Goal: Information Seeking & Learning: Check status

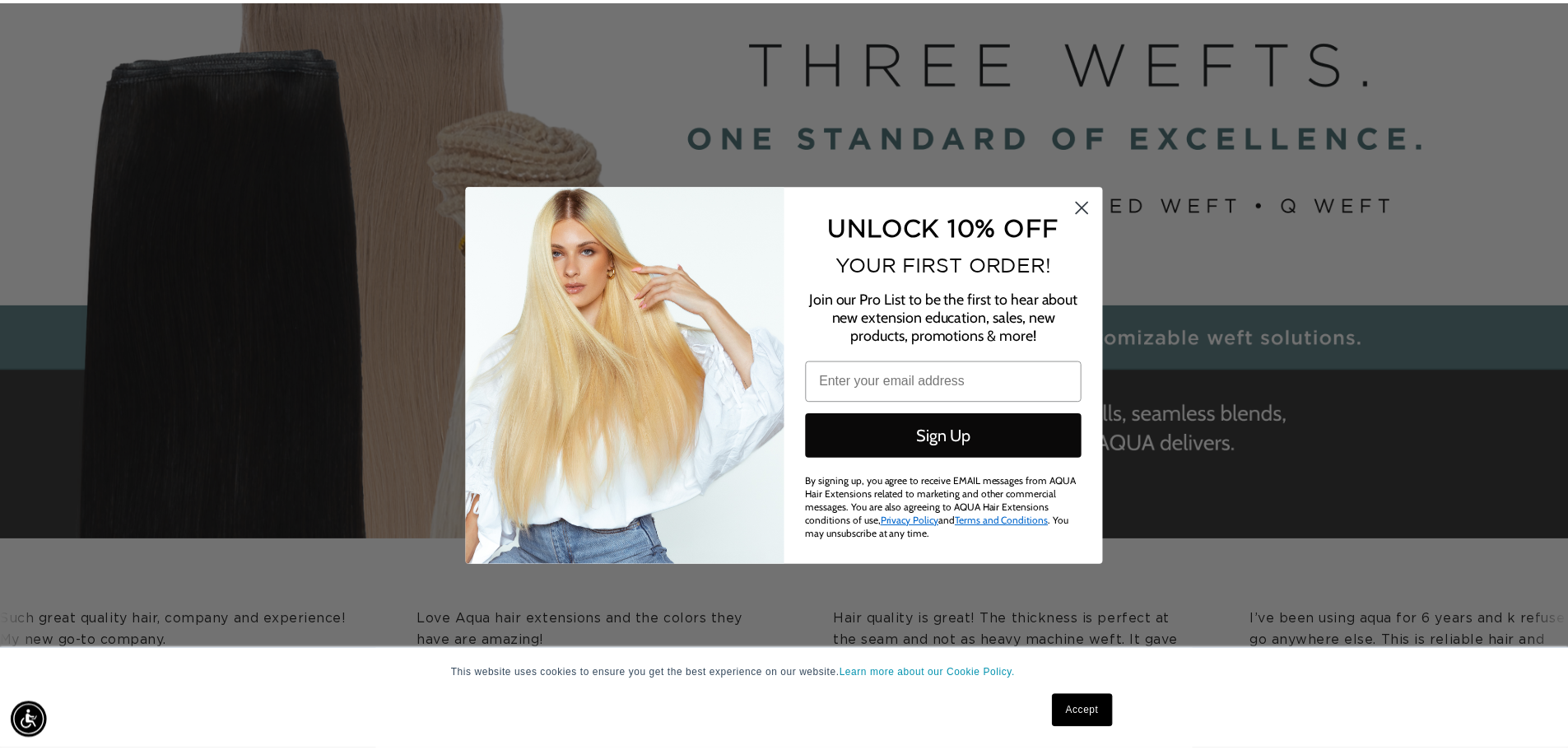
scroll to position [0, 2927]
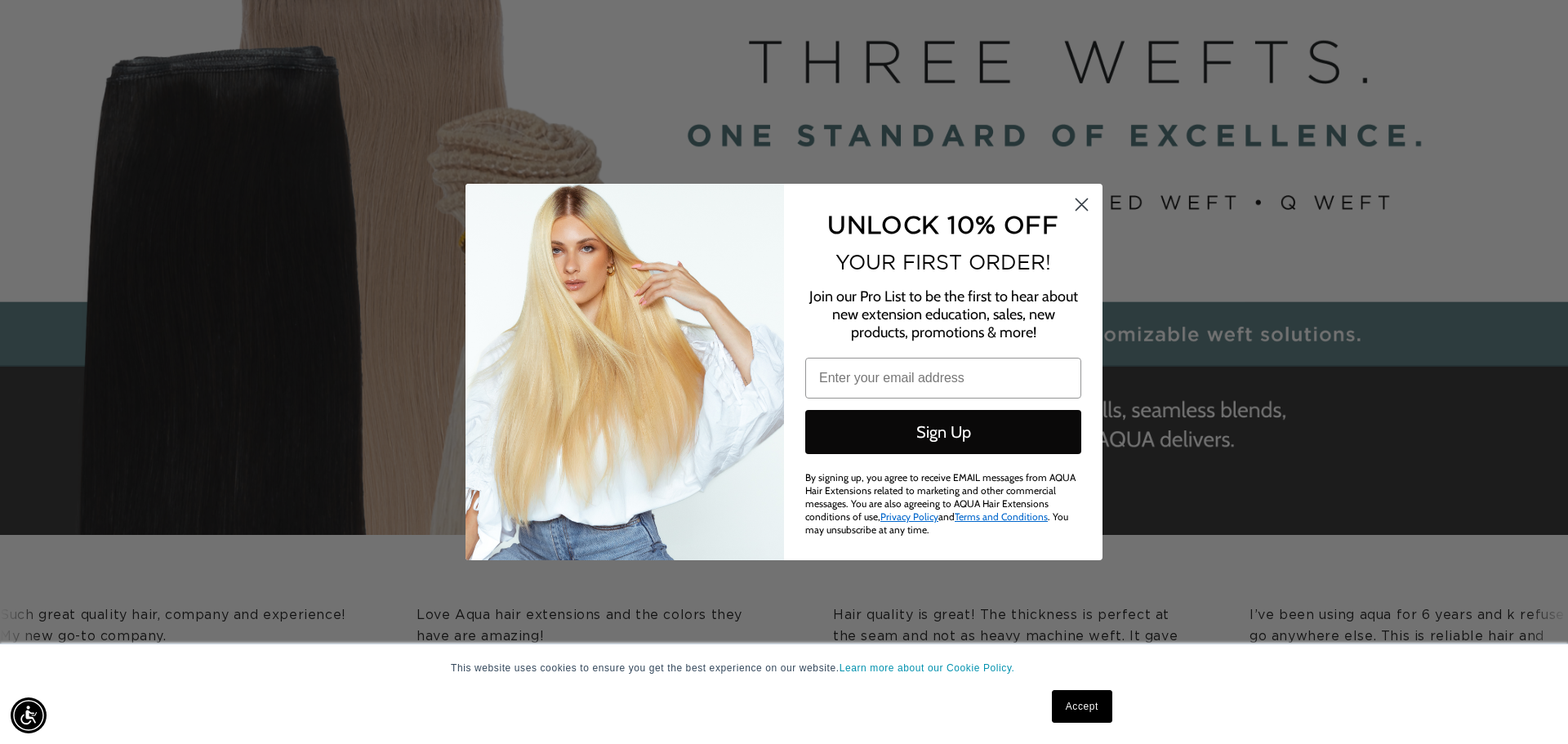
click at [1081, 209] on circle "Close dialog" at bounding box center [1082, 204] width 27 height 27
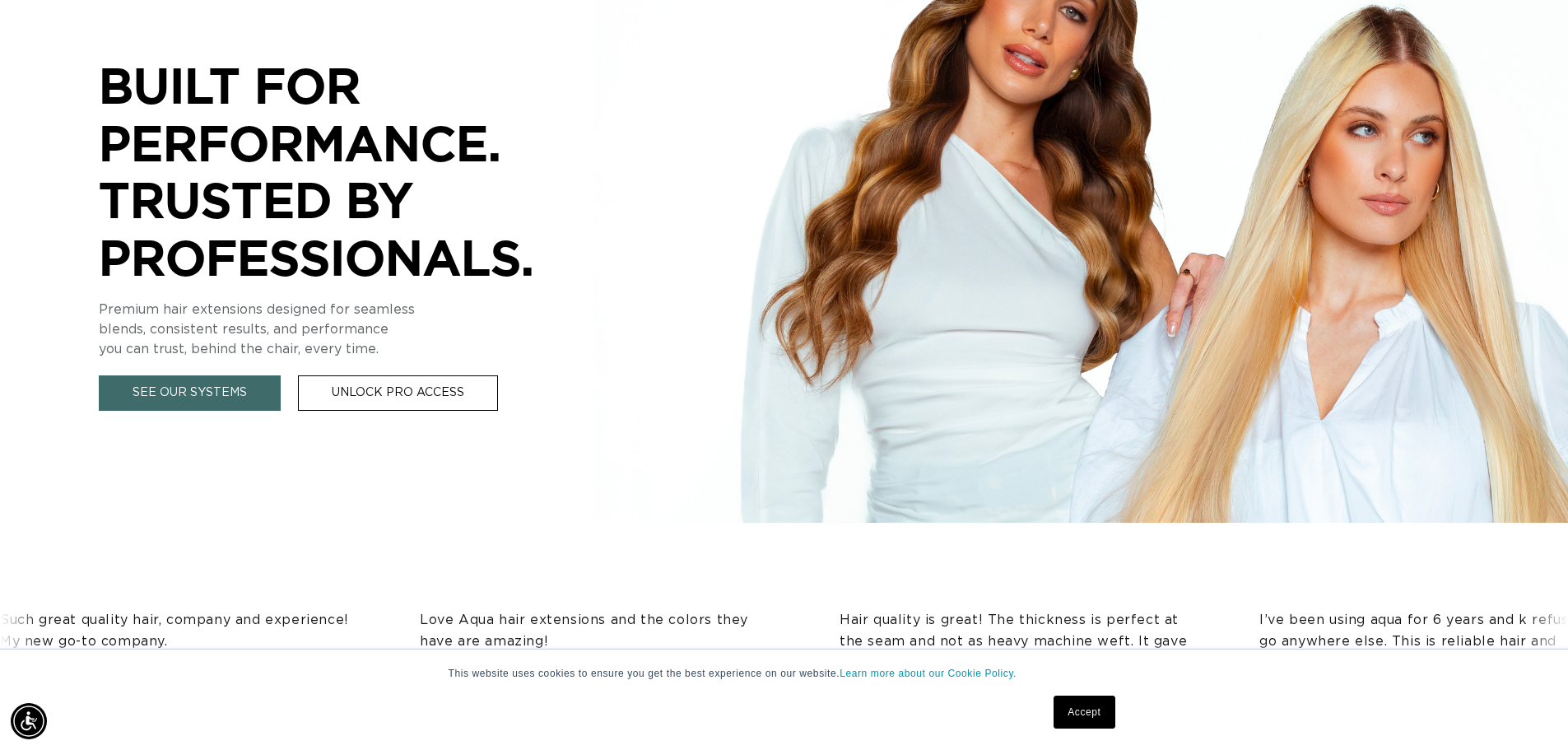
scroll to position [0, 0]
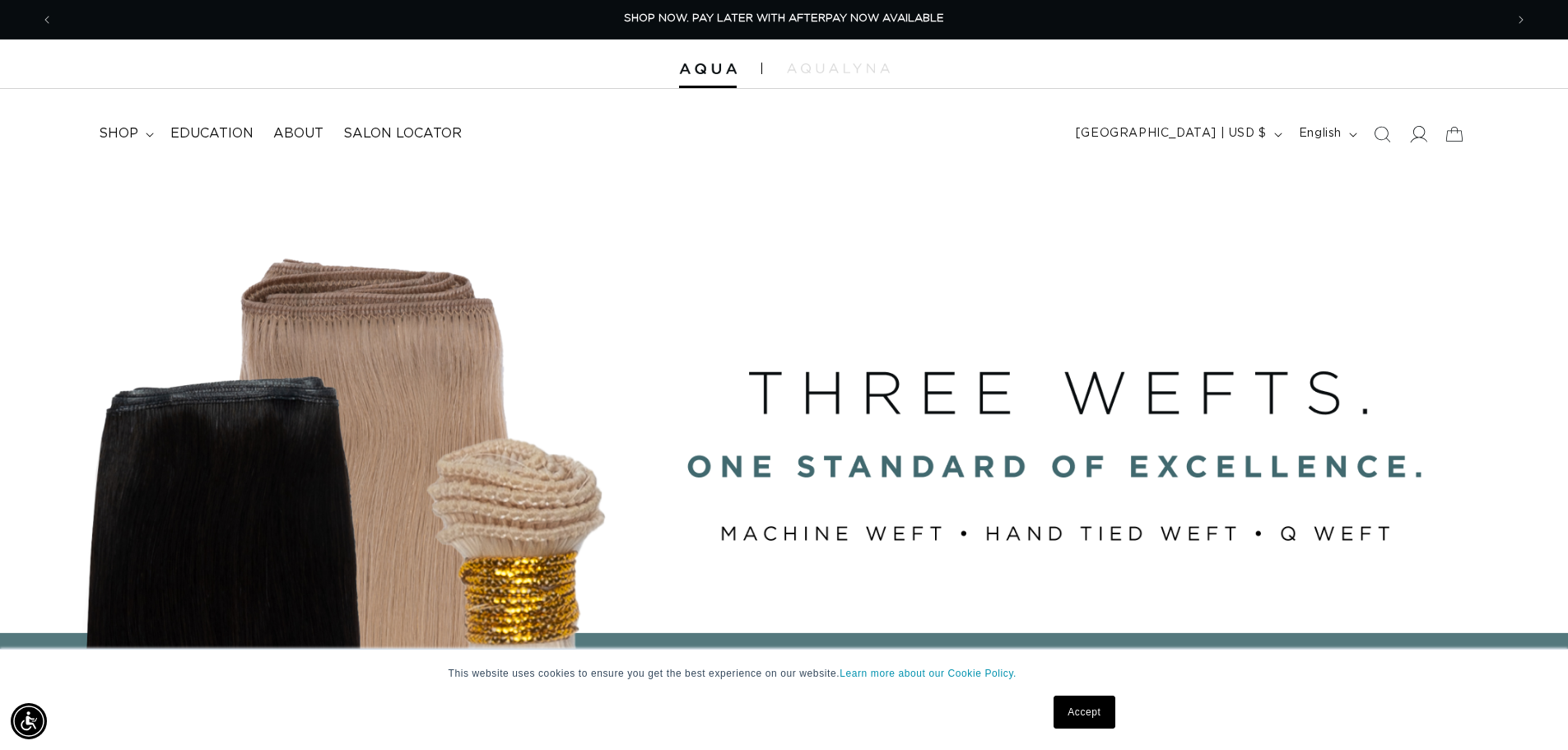
click at [1420, 131] on icon at bounding box center [1418, 133] width 17 height 17
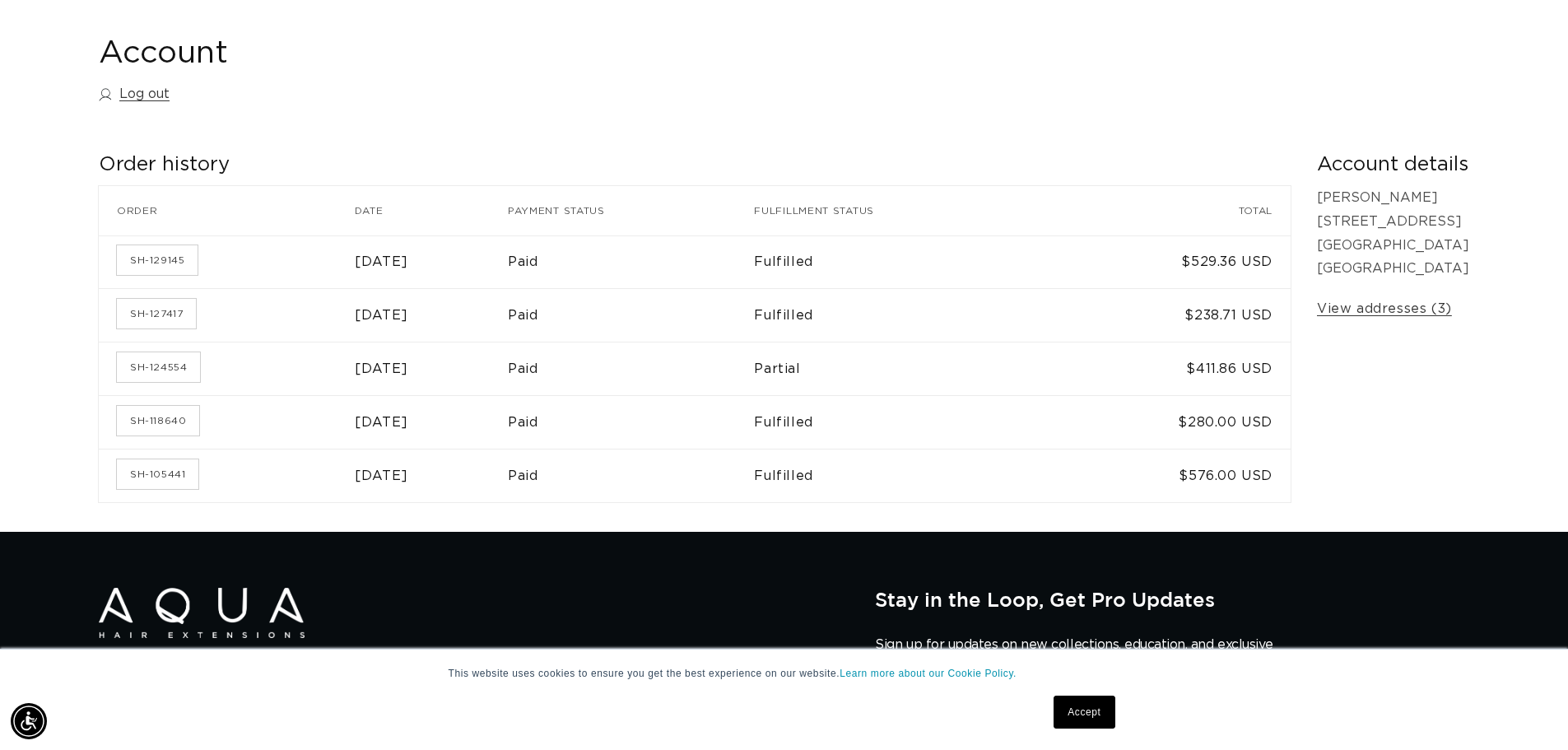
scroll to position [0, 2902]
click at [179, 469] on link "SH-105441" at bounding box center [157, 475] width 82 height 30
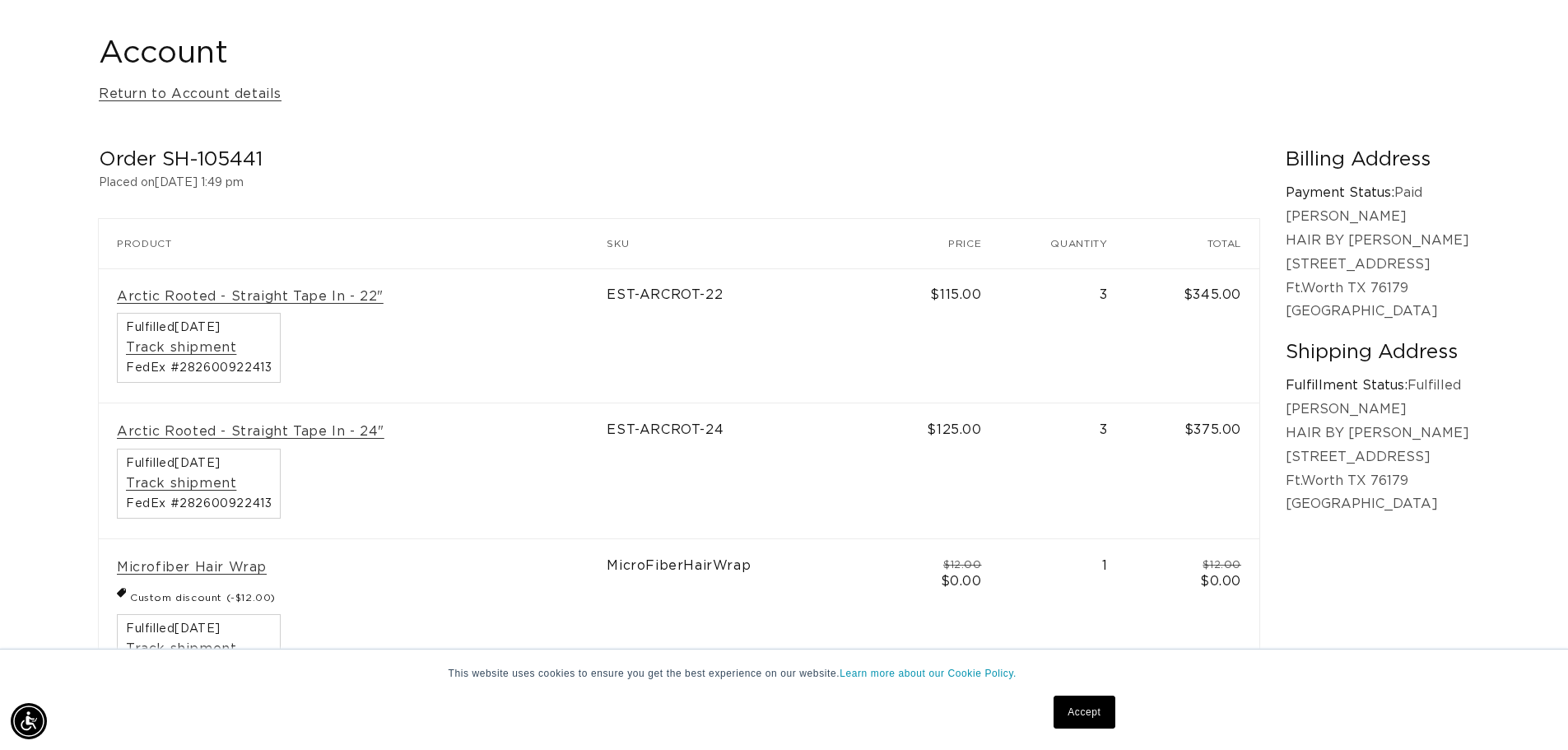
scroll to position [0, 2902]
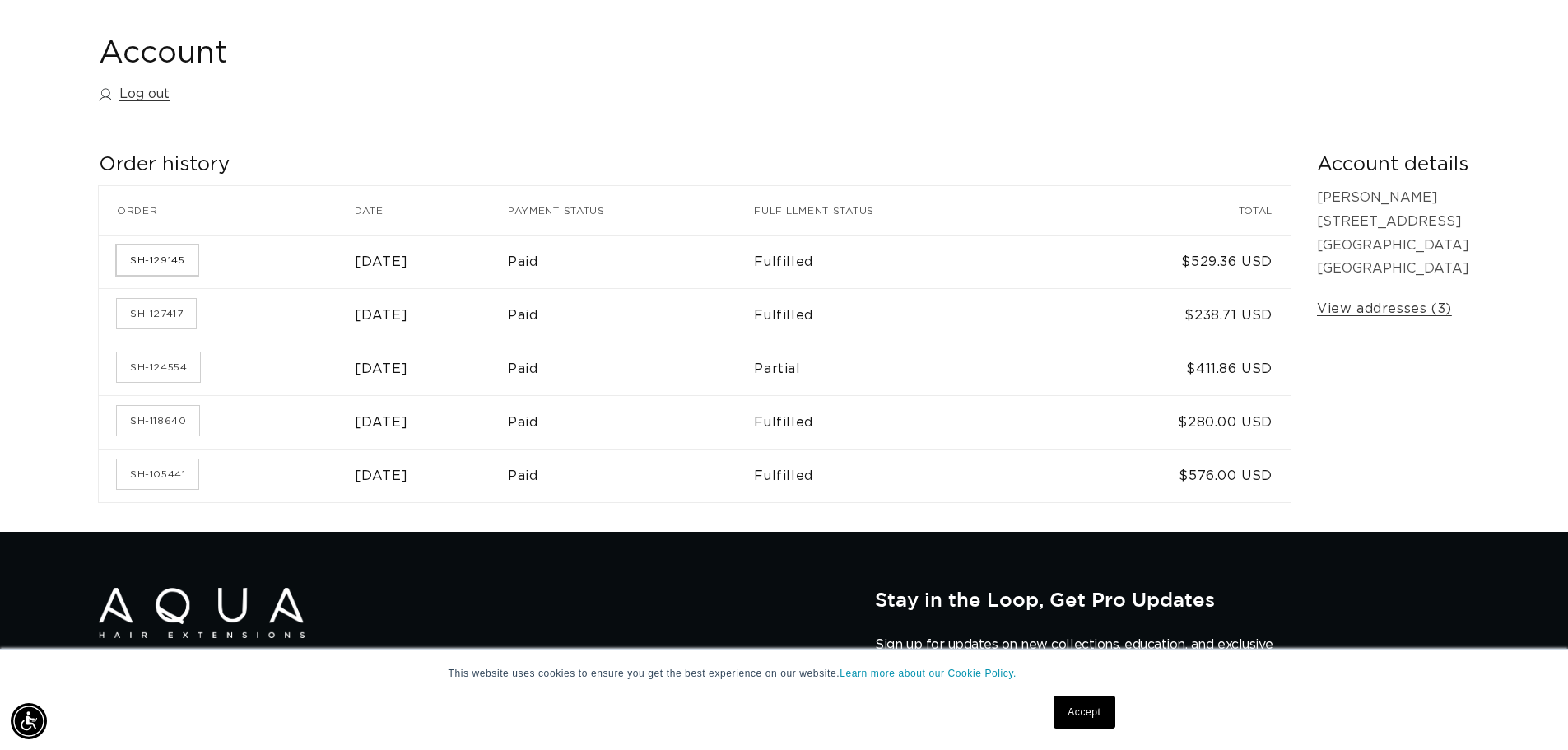
click at [131, 262] on link "SH-129145" at bounding box center [157, 260] width 81 height 30
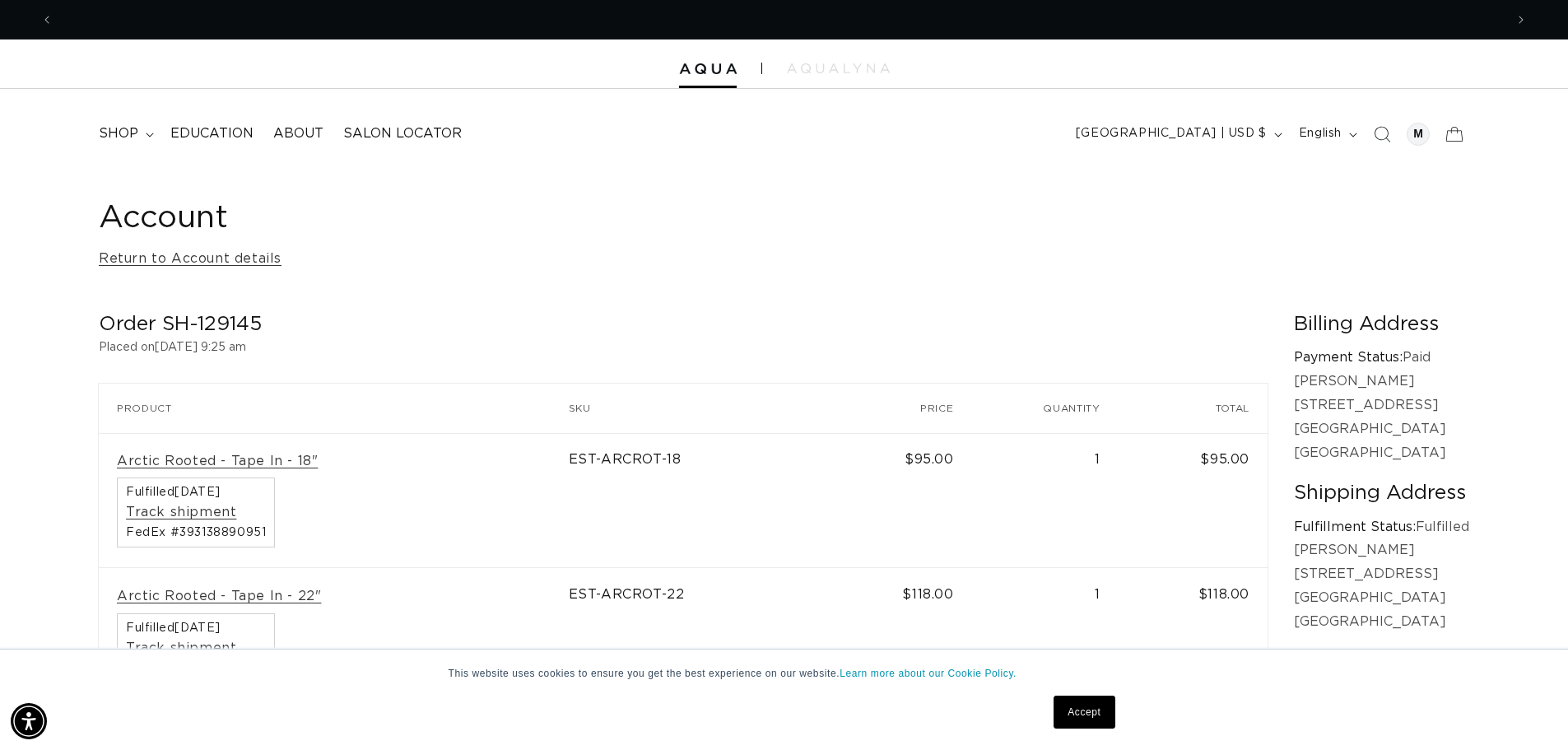
scroll to position [0, 1451]
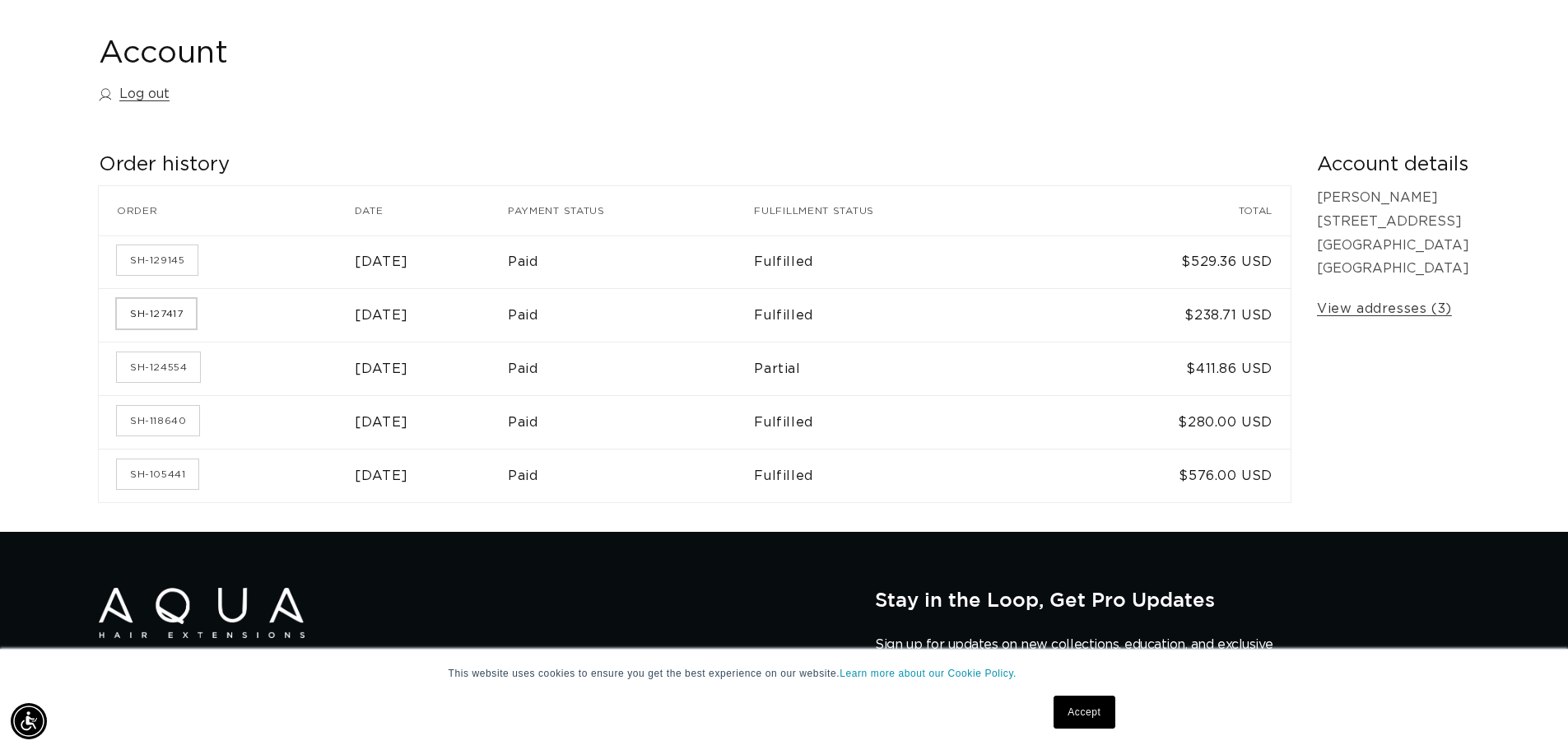
click at [137, 324] on link "SH-127417" at bounding box center [156, 314] width 79 height 30
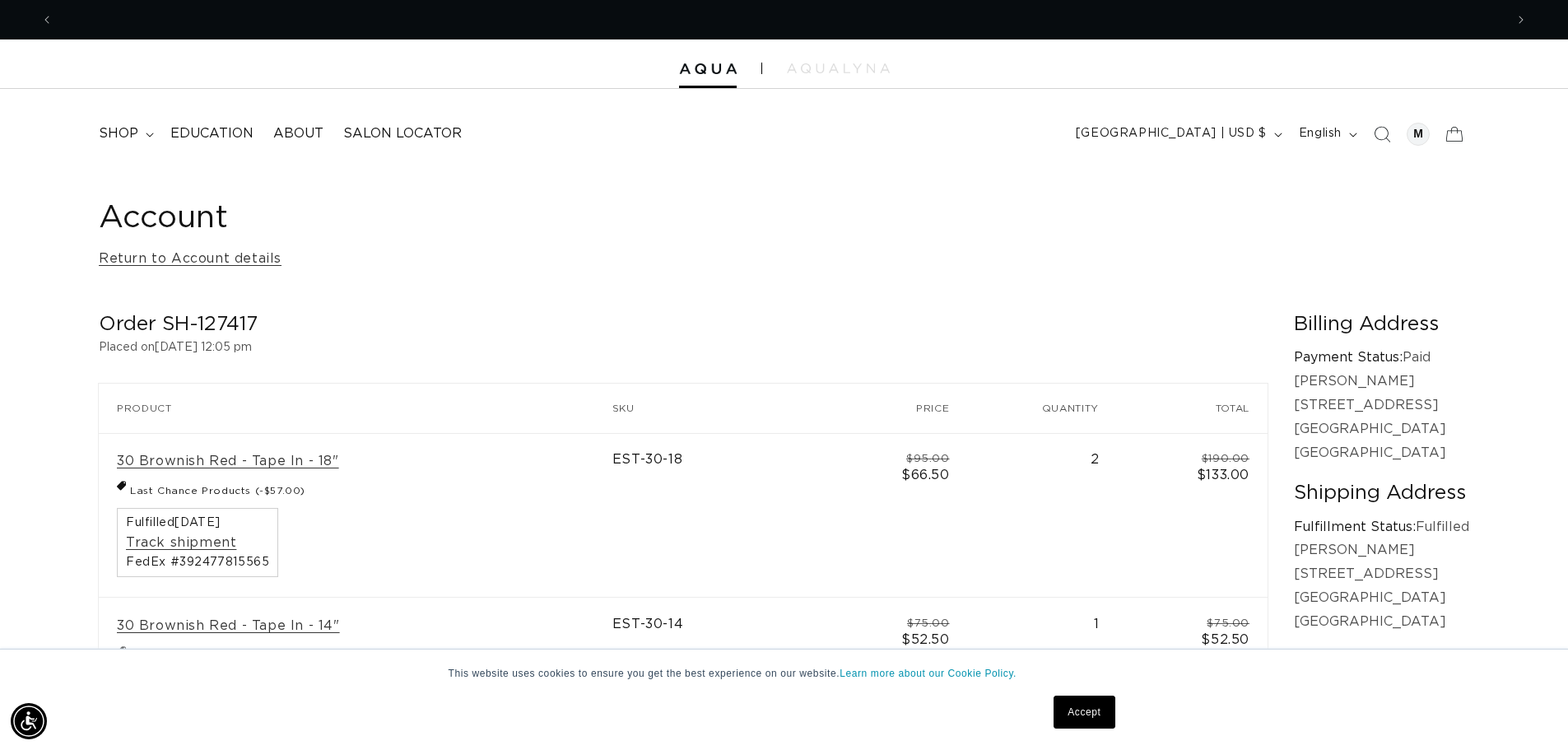
scroll to position [0, 2902]
click at [112, 137] on span "shop" at bounding box center [119, 133] width 40 height 17
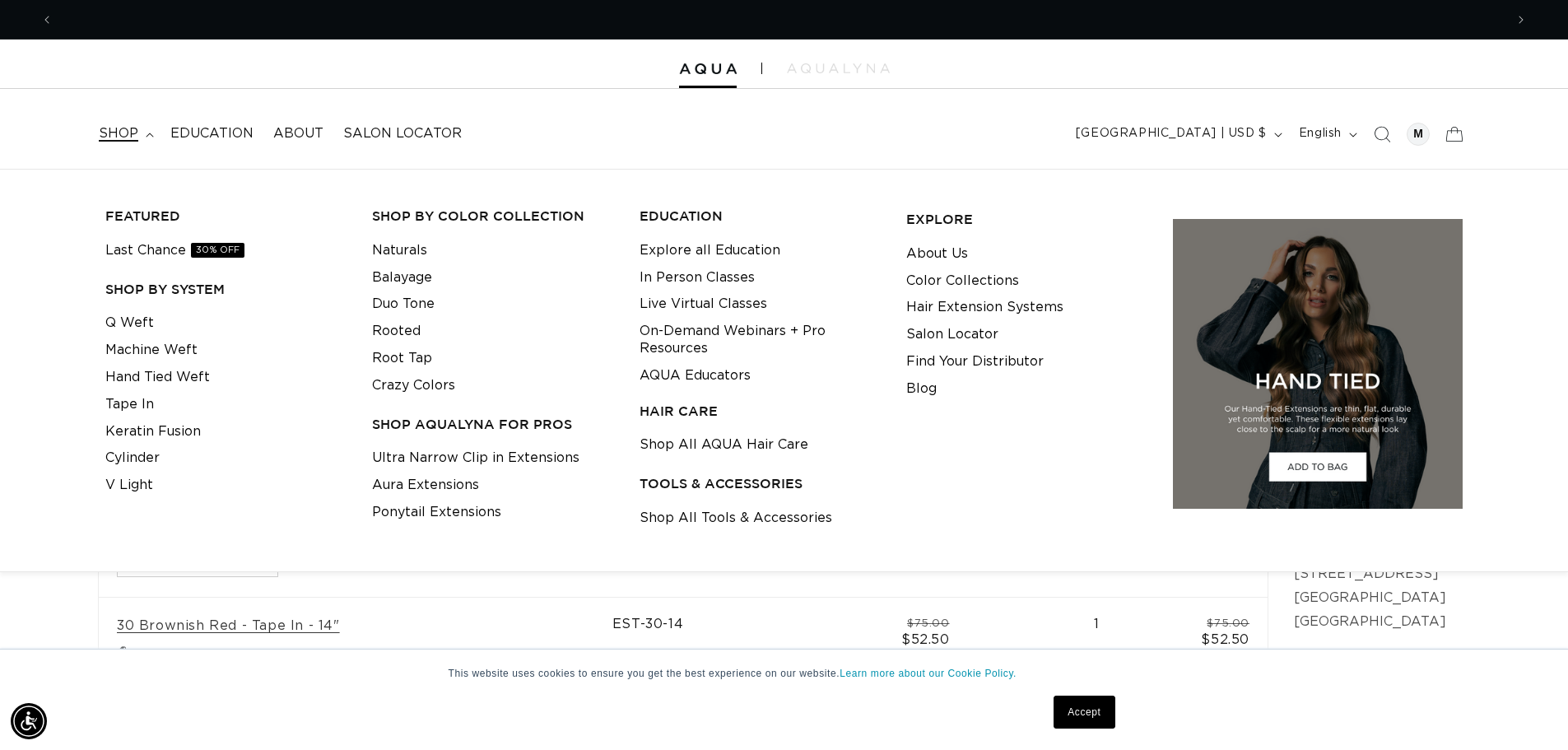
scroll to position [0, 0]
click at [144, 402] on link "Tape In" at bounding box center [129, 404] width 49 height 27
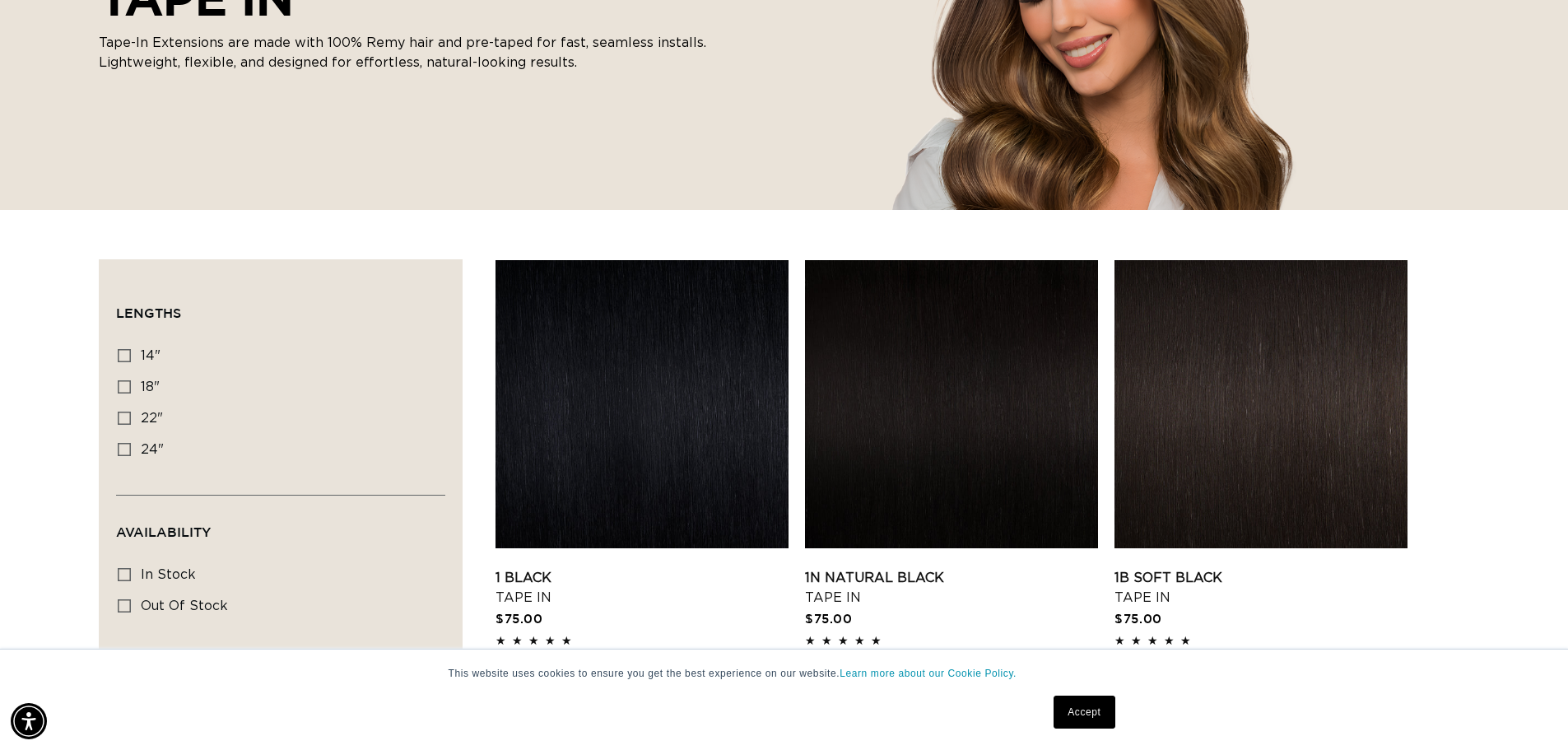
scroll to position [0, 1451]
click at [124, 356] on icon at bounding box center [124, 356] width 13 height 13
click at [124, 356] on input "14" 14" (35 products)" at bounding box center [124, 356] width 13 height 13
checkbox input "true"
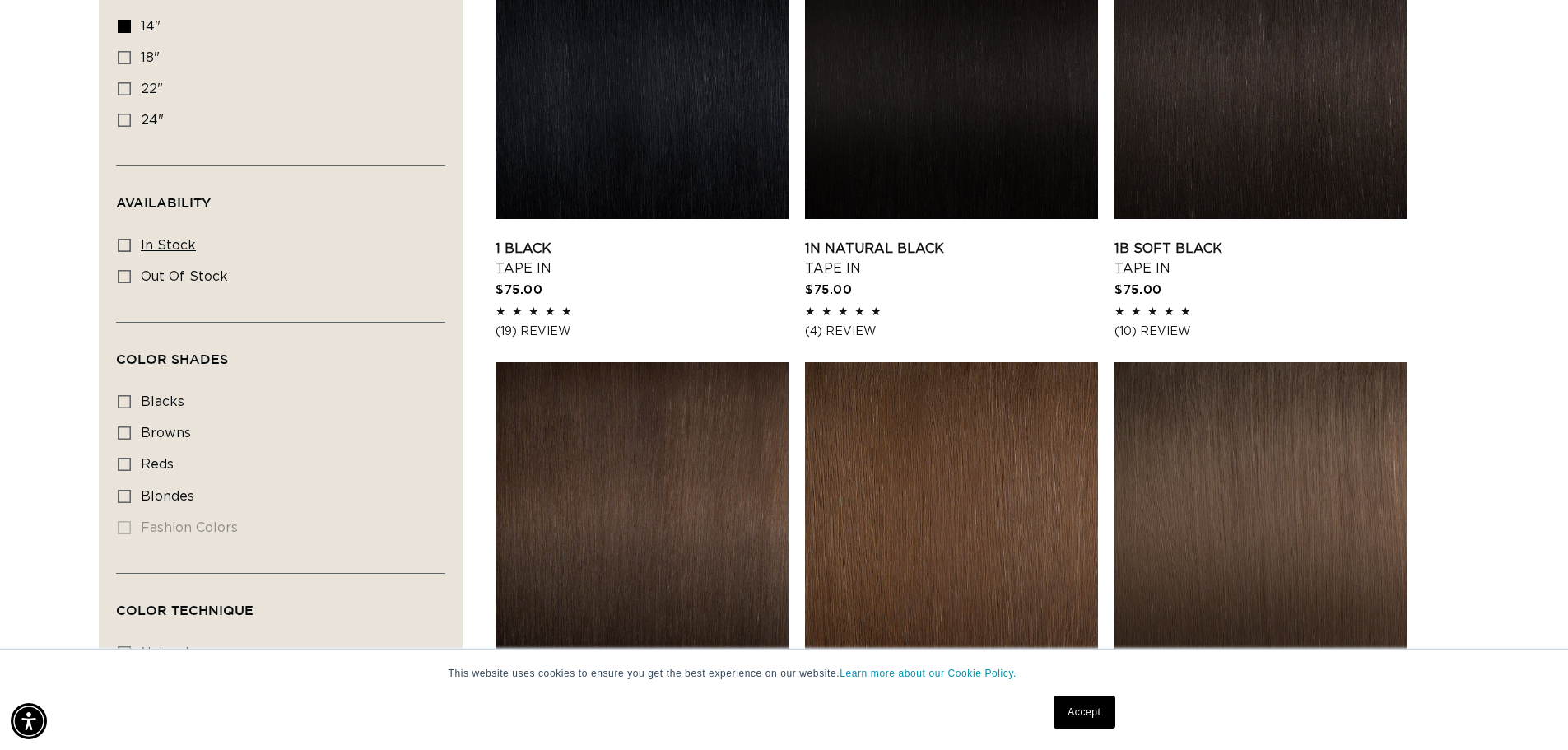
click at [128, 246] on icon at bounding box center [124, 246] width 13 height 13
click at [128, 246] on input "In stock In stock (34 products)" at bounding box center [124, 246] width 13 height 13
checkbox input "true"
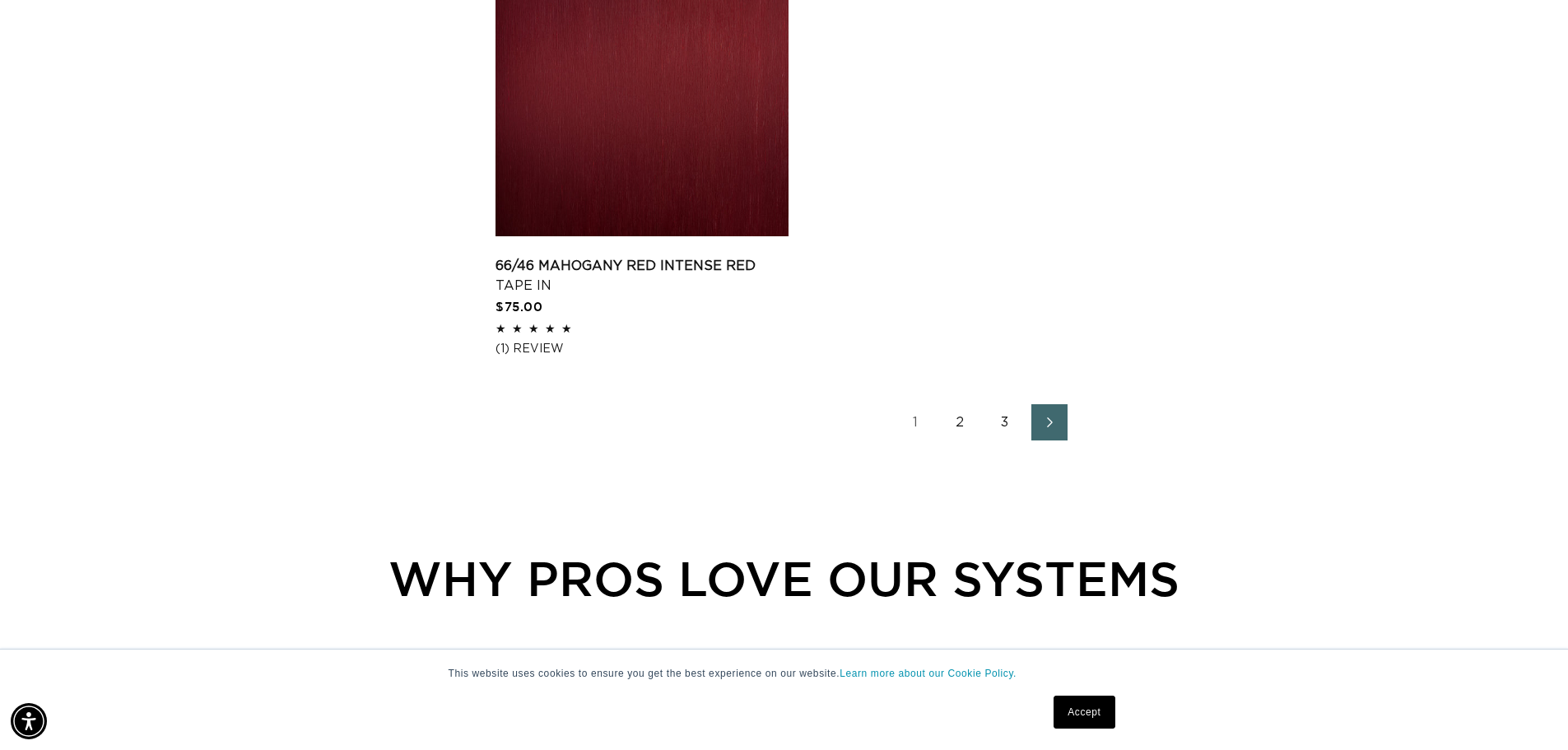
scroll to position [0, 1451]
click at [1046, 425] on icon "Next page" at bounding box center [1051, 423] width 21 height 12
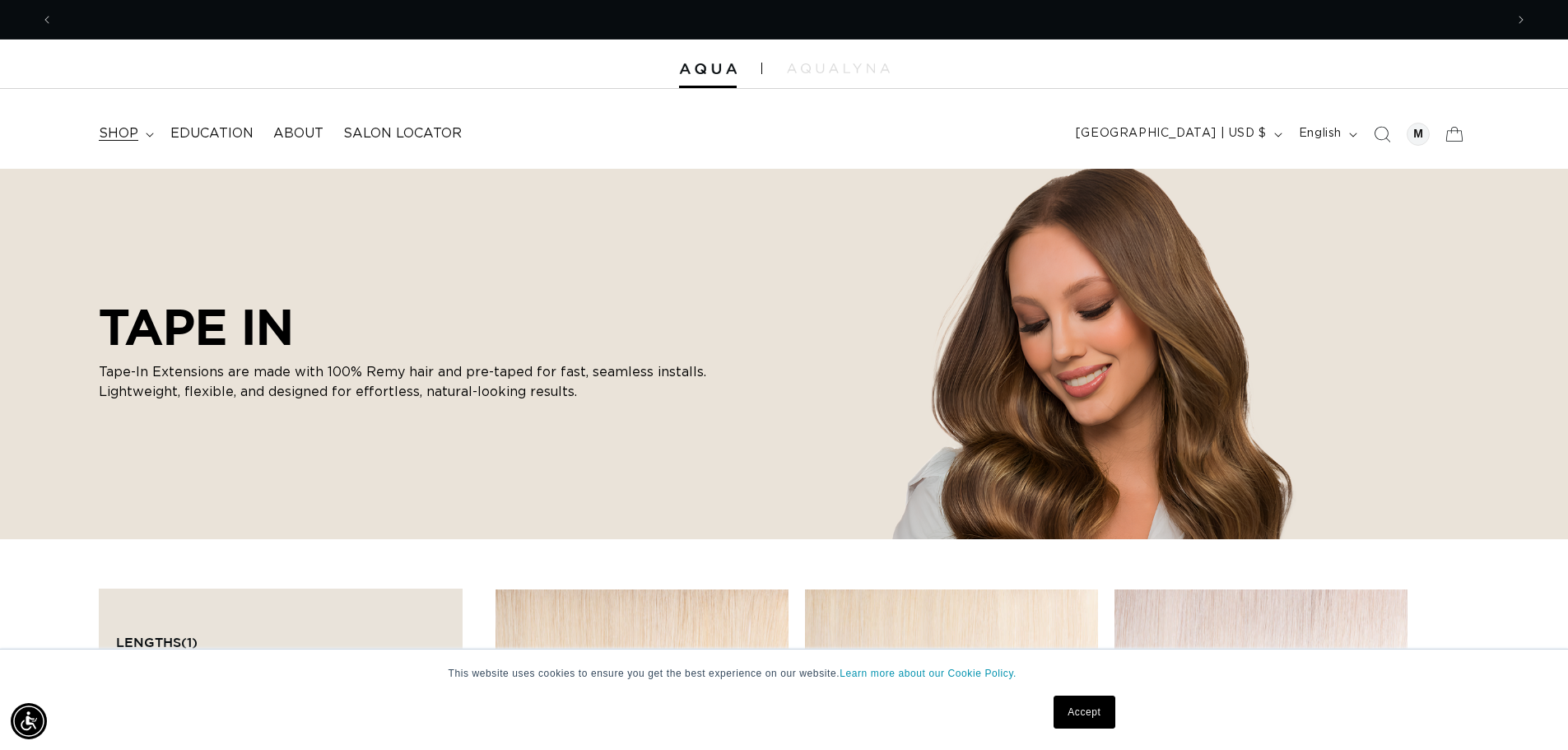
scroll to position [0, 1451]
click at [122, 131] on span "shop" at bounding box center [119, 133] width 40 height 17
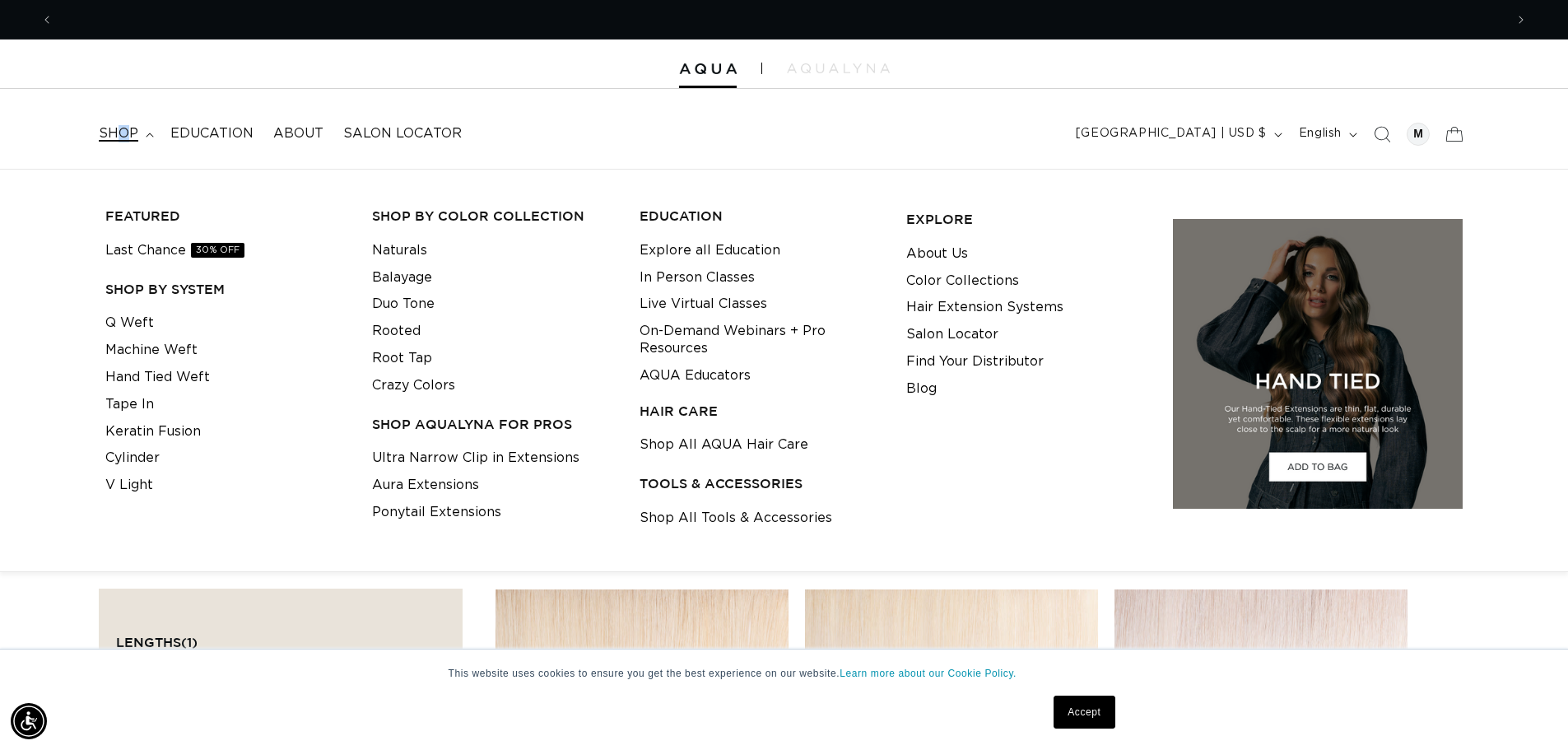
scroll to position [0, 2902]
click at [133, 245] on link "Last Chance 30% OFF" at bounding box center [174, 251] width 139 height 27
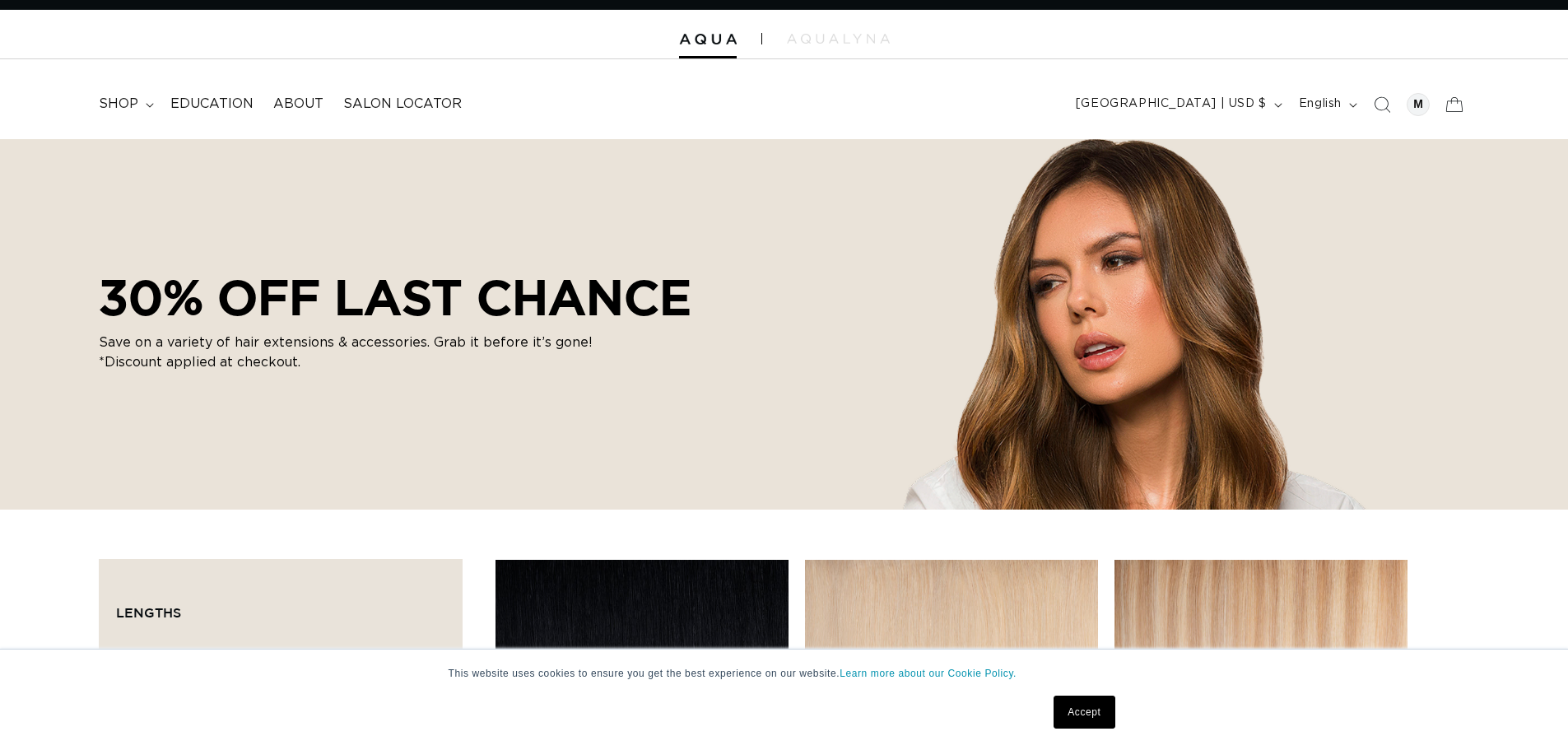
scroll to position [247, 0]
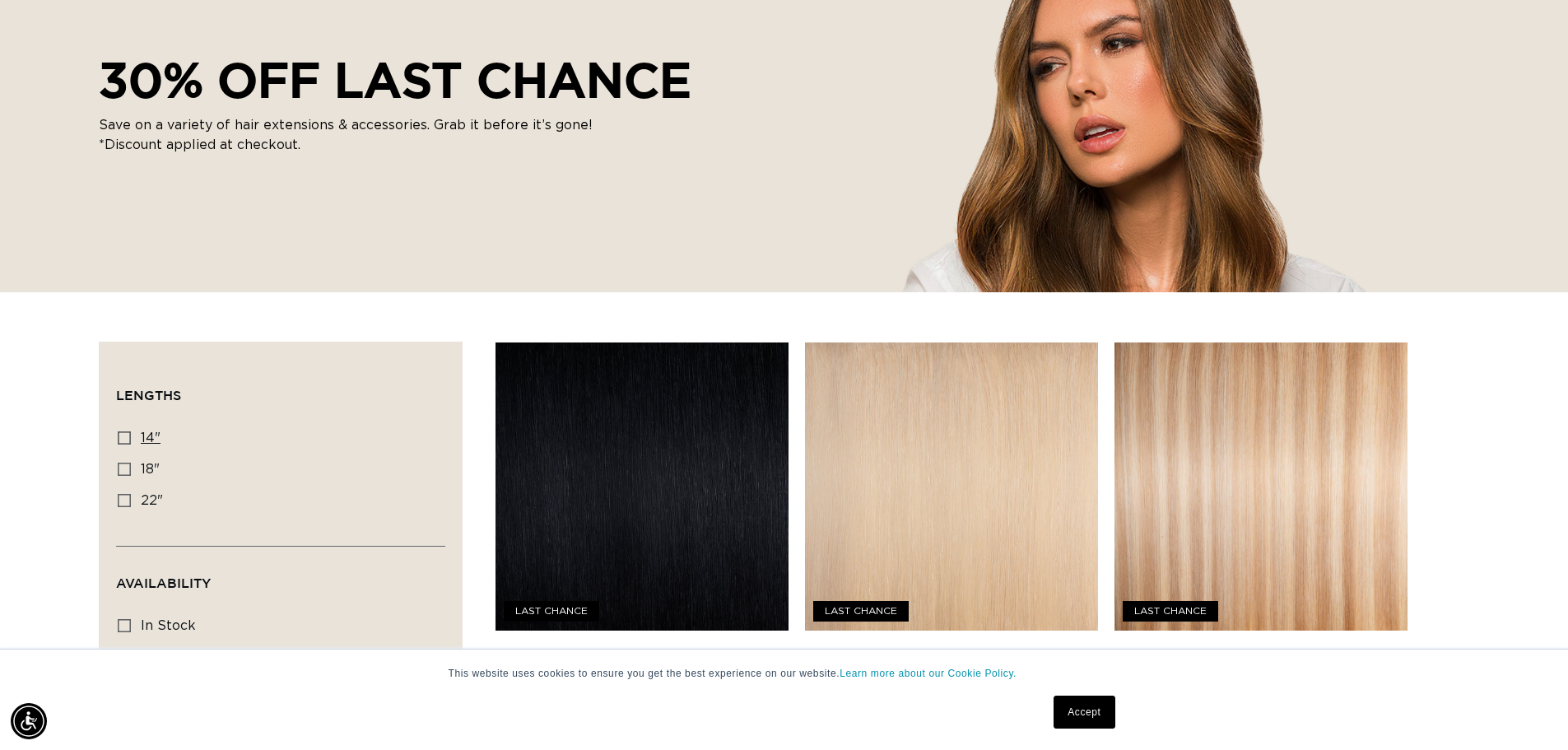
click at [120, 440] on icon at bounding box center [124, 438] width 13 height 13
click at [120, 440] on input "14" 14" (20 products)" at bounding box center [124, 438] width 13 height 13
checkbox input "true"
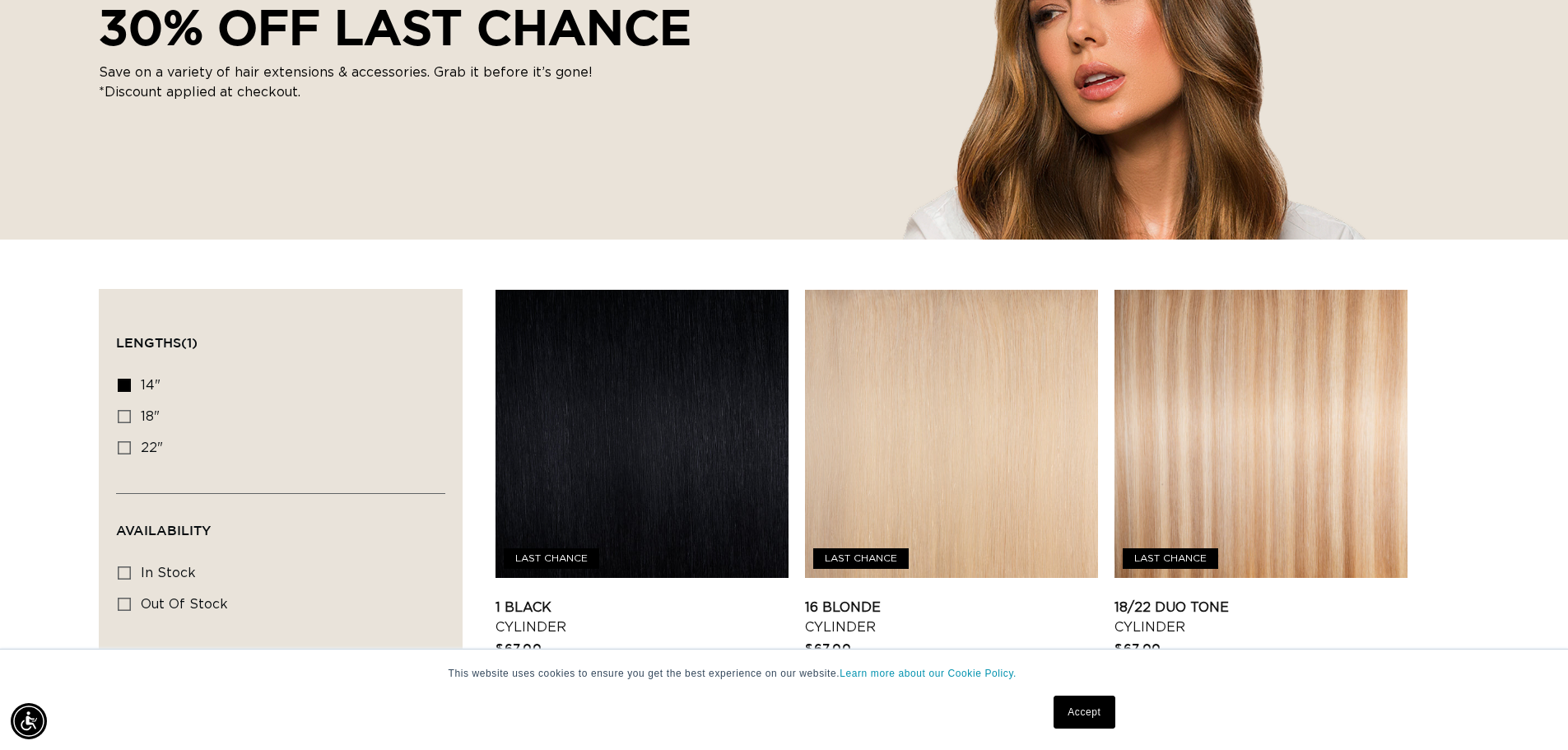
scroll to position [412, 0]
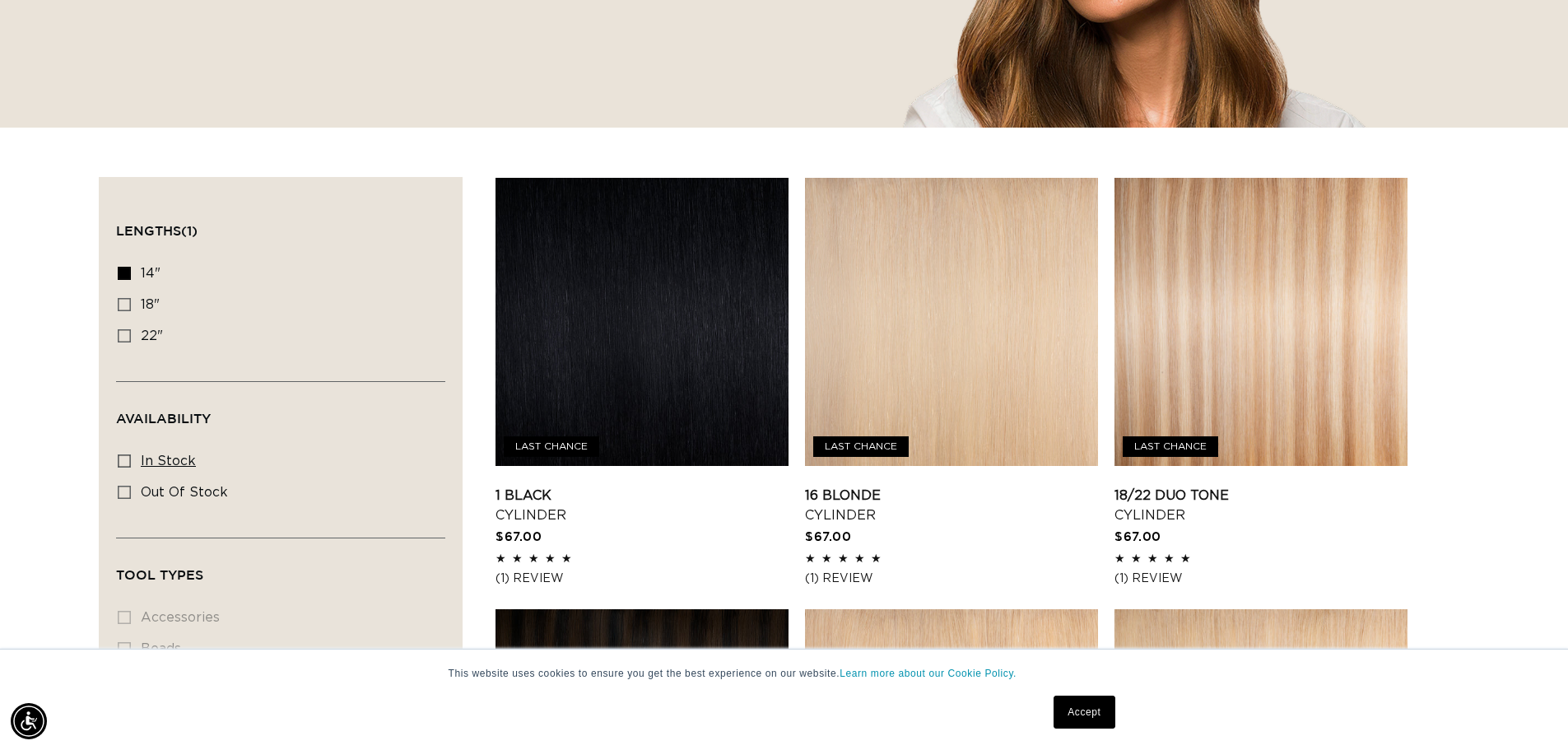
click at [122, 461] on icon at bounding box center [124, 461] width 13 height 13
click at [122, 461] on input "In stock In stock (17 products)" at bounding box center [124, 461] width 13 height 13
checkbox input "true"
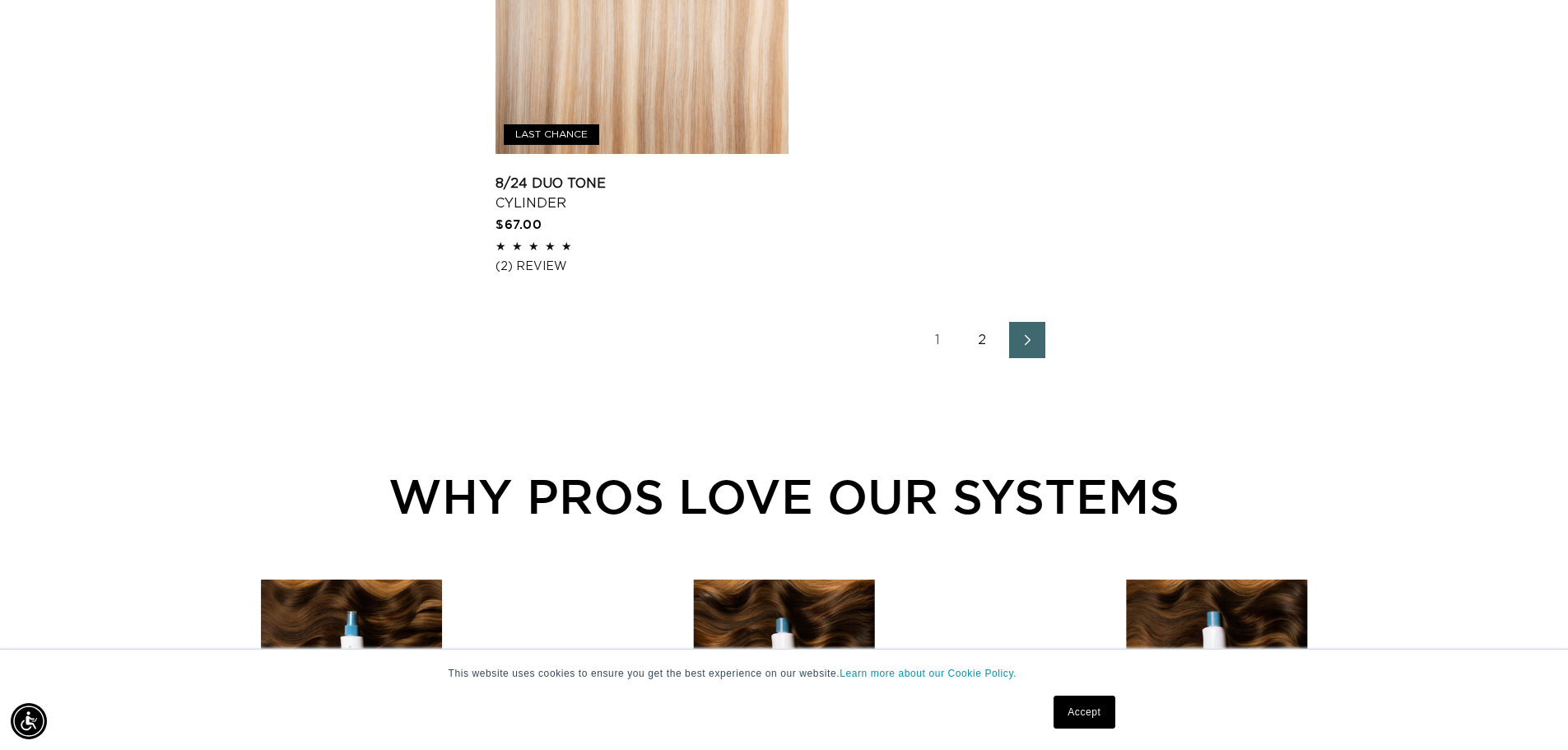
click at [1030, 343] on icon "Next page" at bounding box center [1028, 340] width 21 height 12
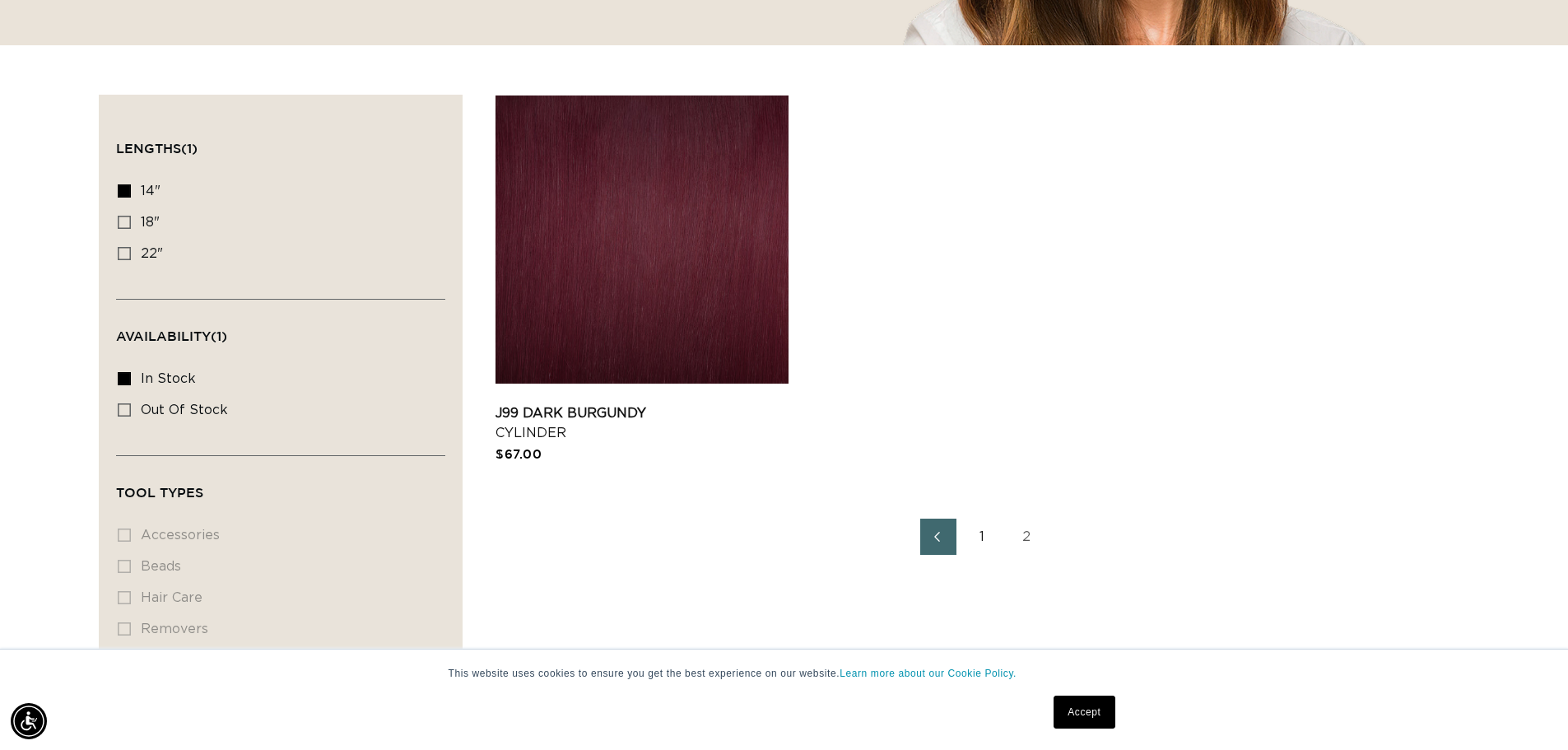
scroll to position [0, 2902]
